Goal: Information Seeking & Learning: Learn about a topic

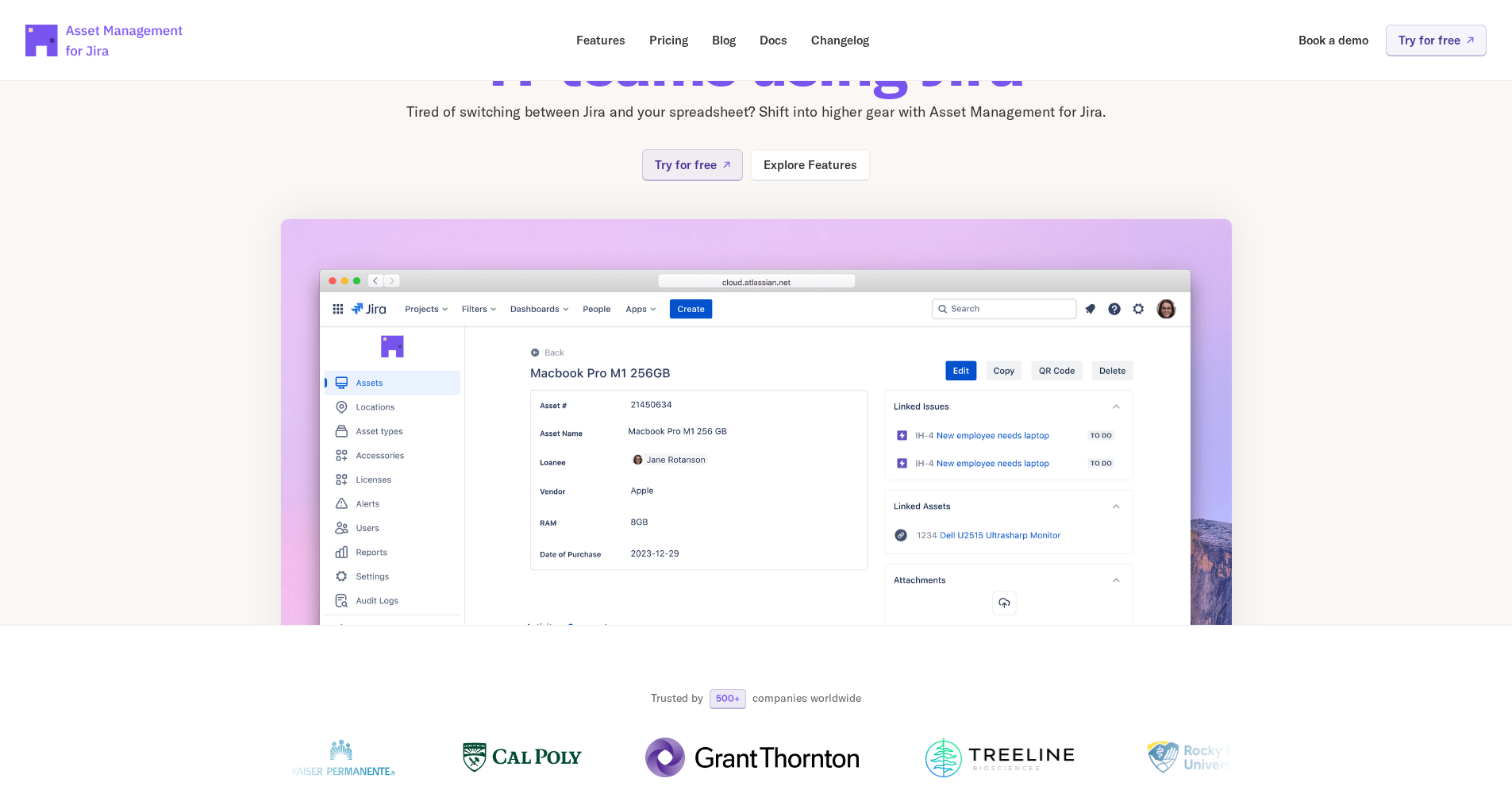
scroll to position [151, 0]
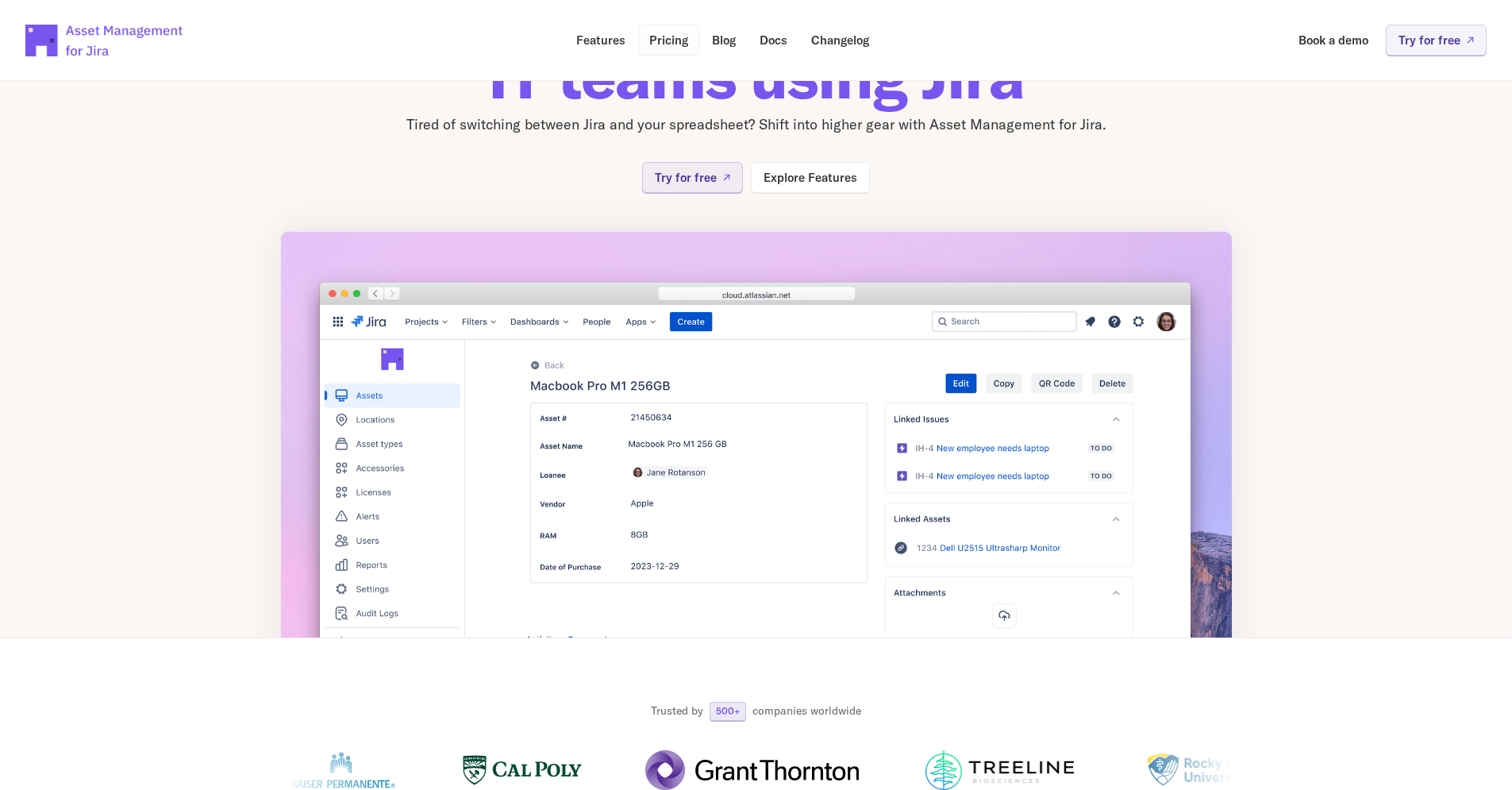
click at [675, 36] on p "Pricing" at bounding box center [669, 39] width 39 height 12
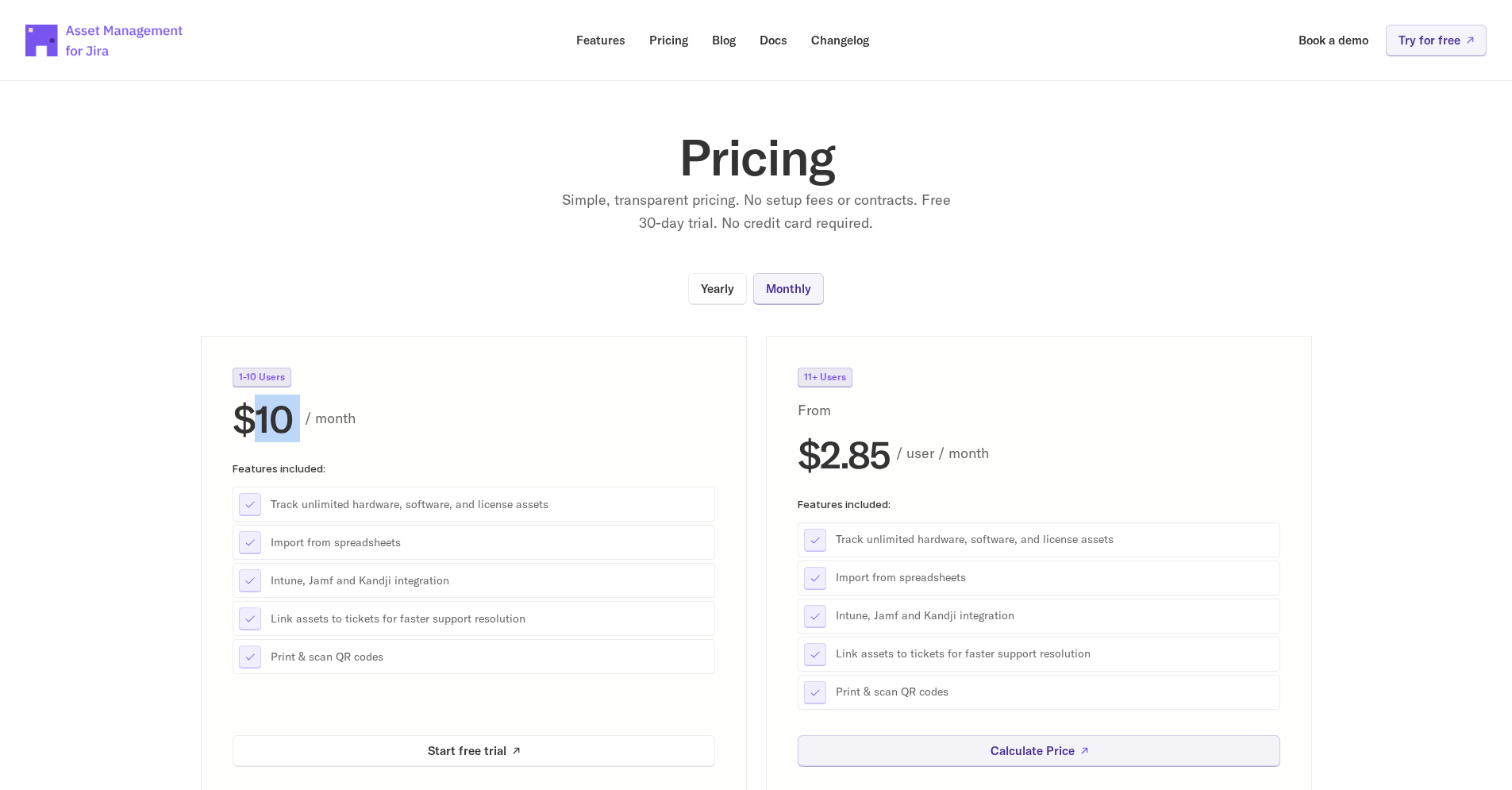
drag, startPoint x: 257, startPoint y: 419, endPoint x: 308, endPoint y: 419, distance: 51.0
click at [308, 419] on div "$10 / month" at bounding box center [474, 418] width 483 height 38
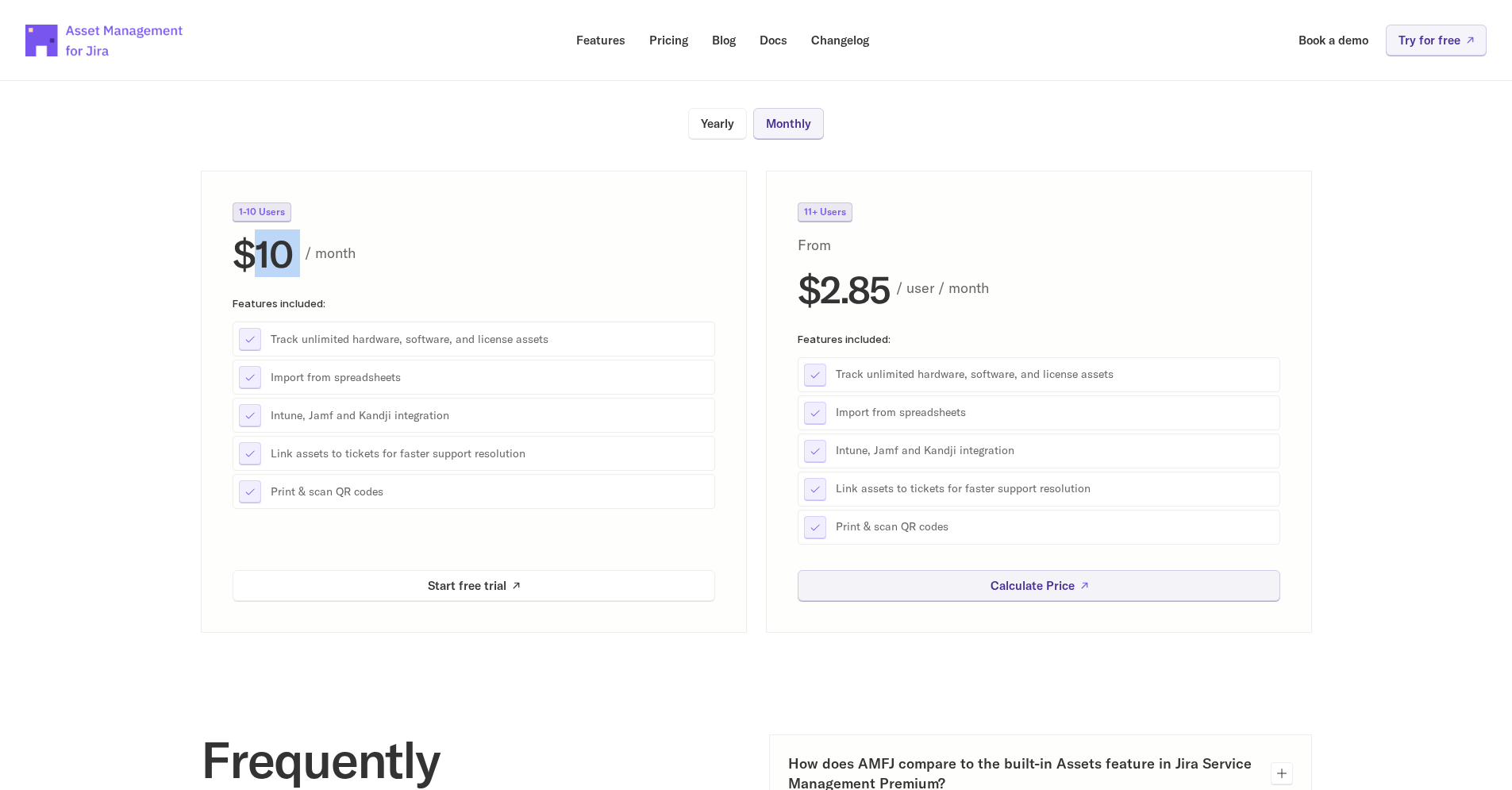
scroll to position [159, 0]
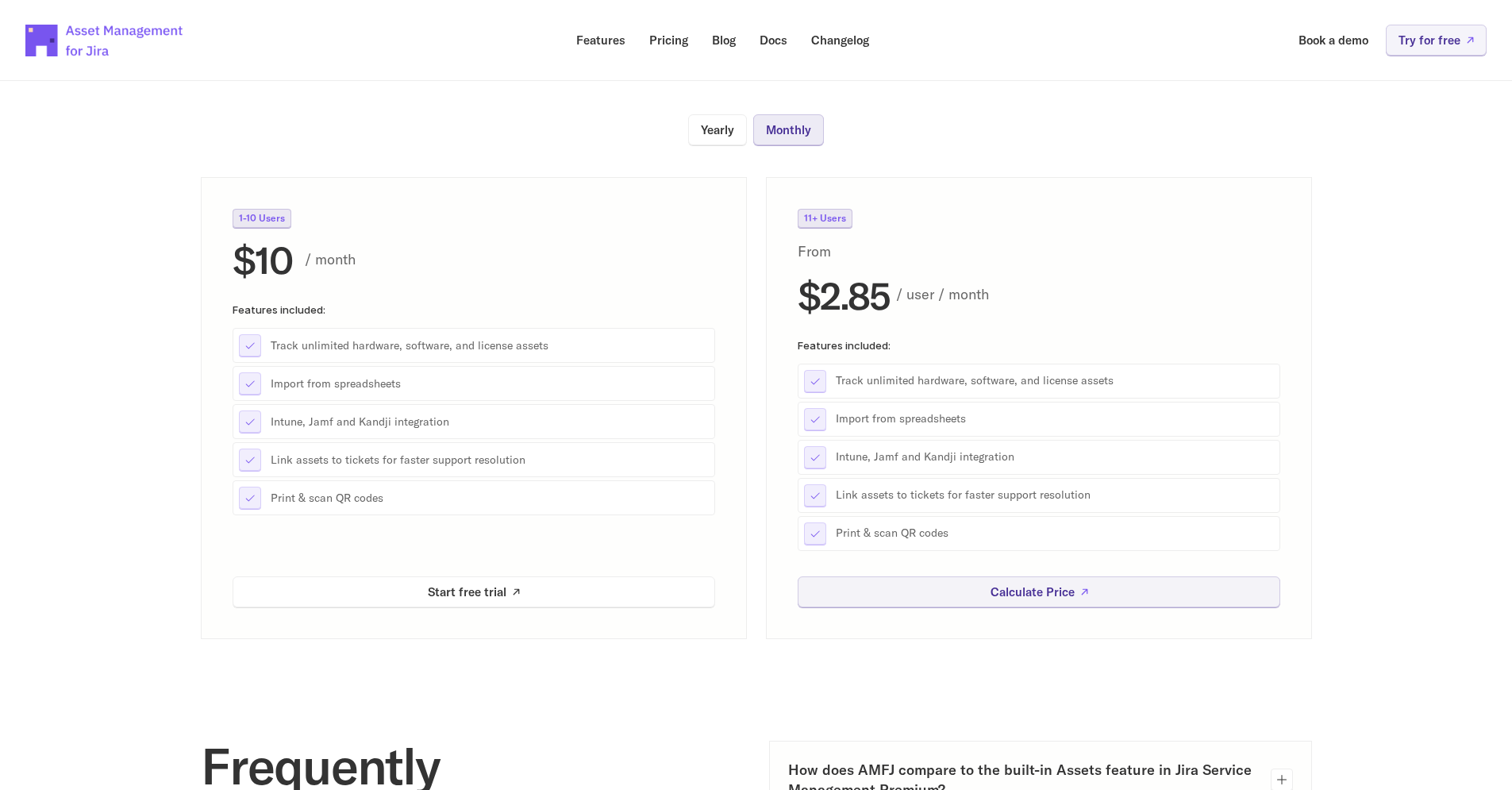
click at [776, 124] on p "Monthly" at bounding box center [788, 129] width 45 height 12
click at [778, 124] on p "Monthly" at bounding box center [788, 129] width 45 height 12
click at [732, 134] on p "Yearly" at bounding box center [717, 129] width 33 height 12
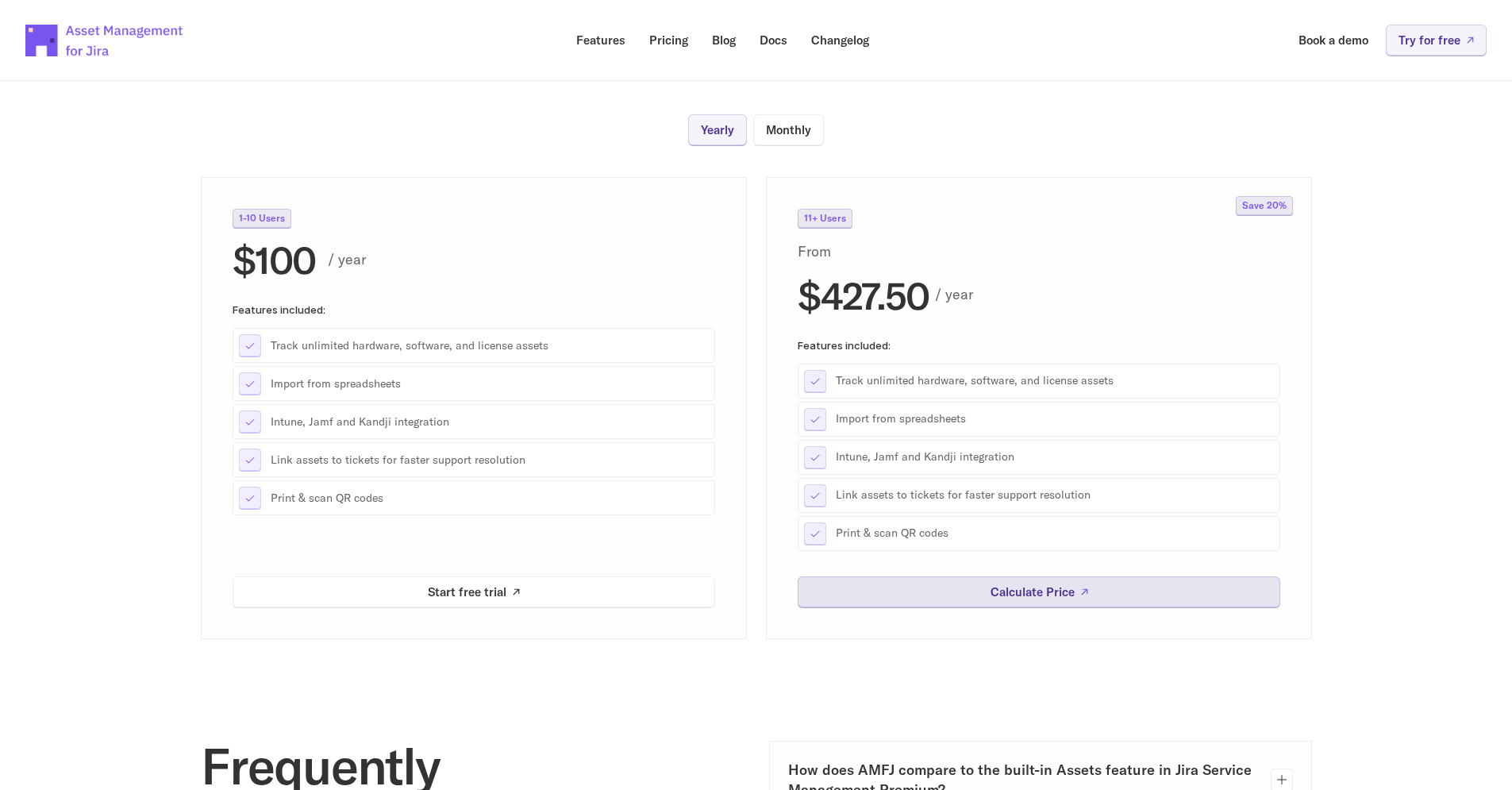
click at [1069, 596] on p "Calculate Price" at bounding box center [1032, 592] width 84 height 12
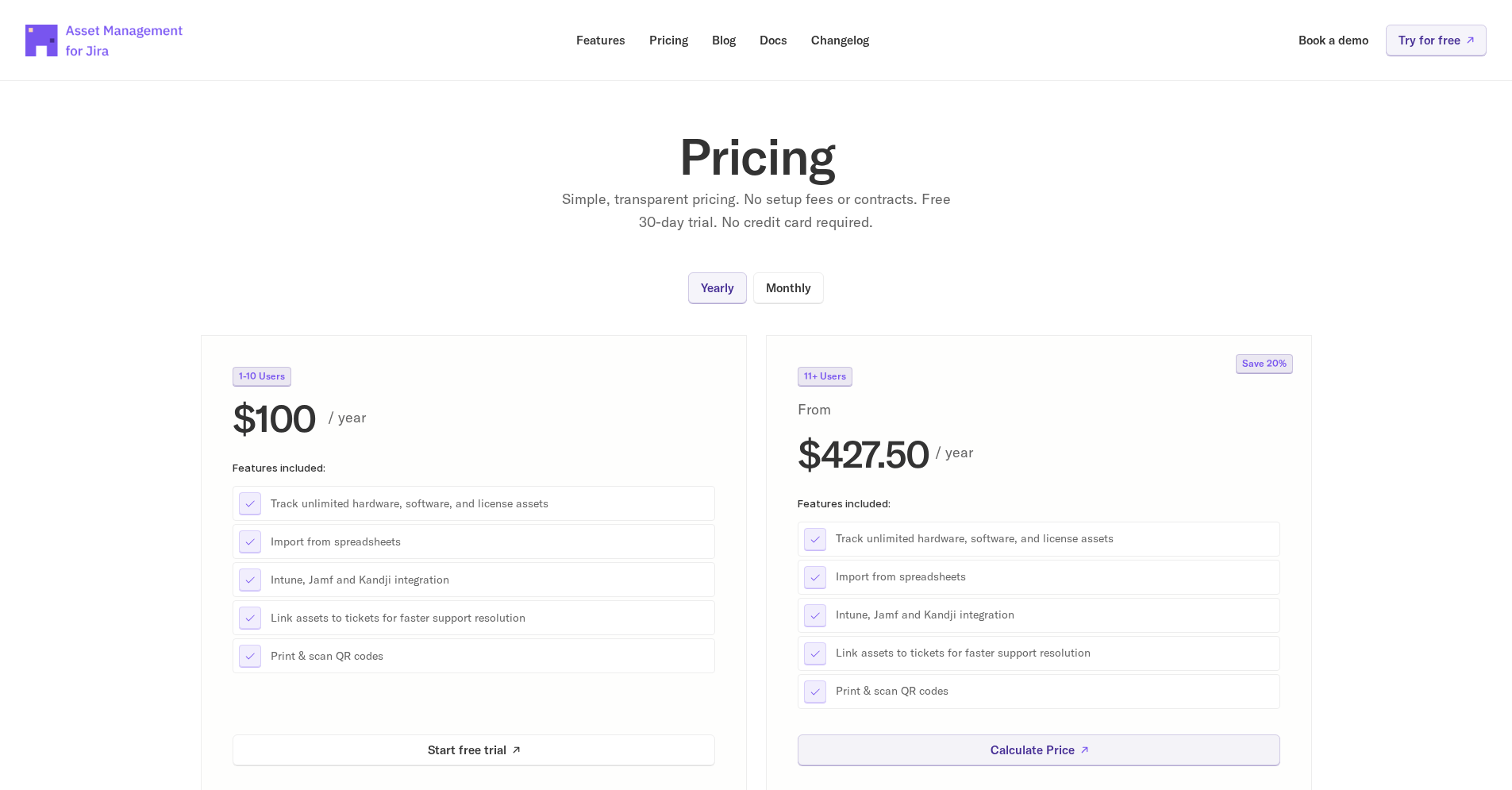
scroll to position [0, 0]
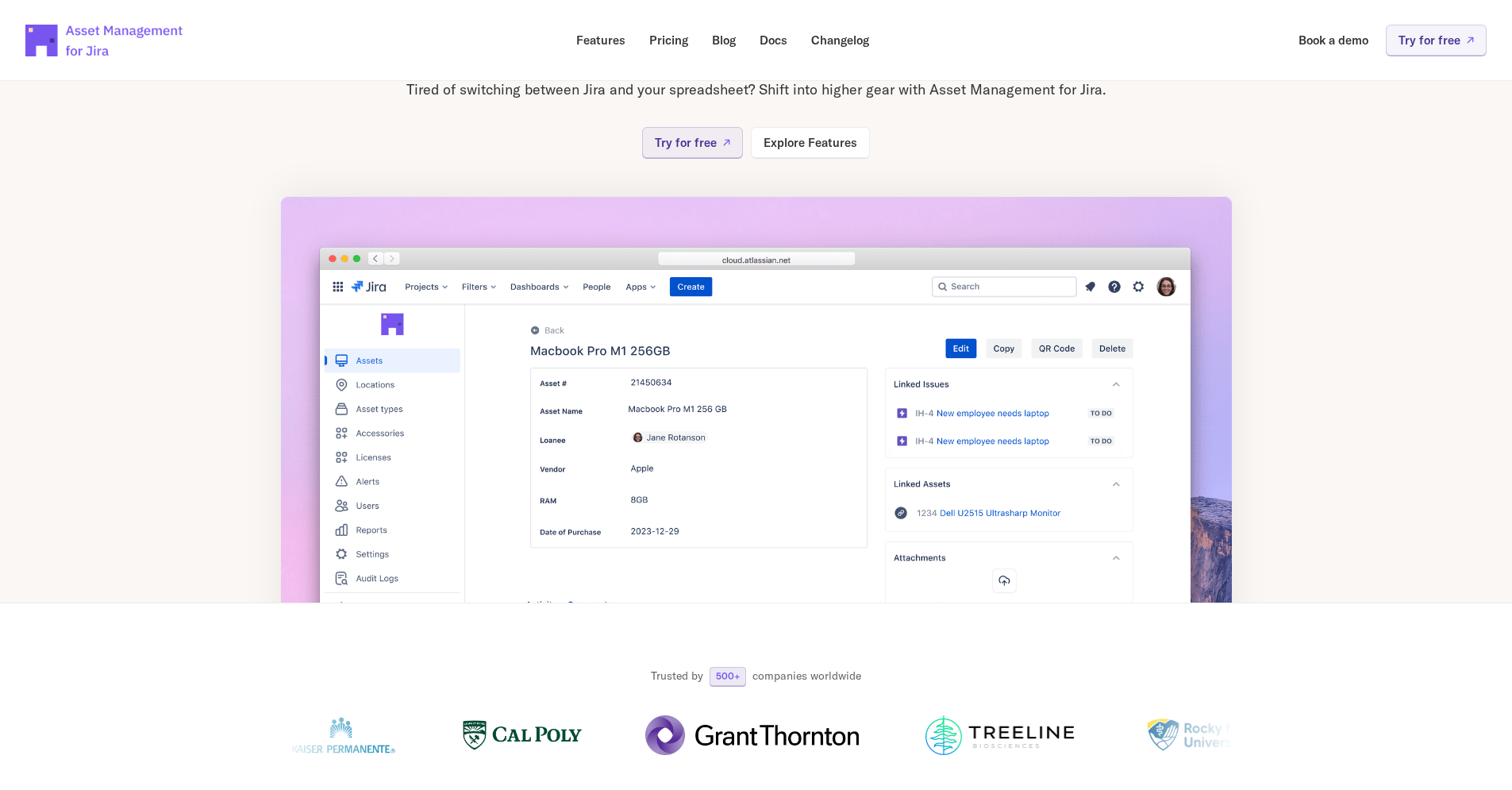
scroll to position [238, 0]
